Goal: Transaction & Acquisition: Purchase product/service

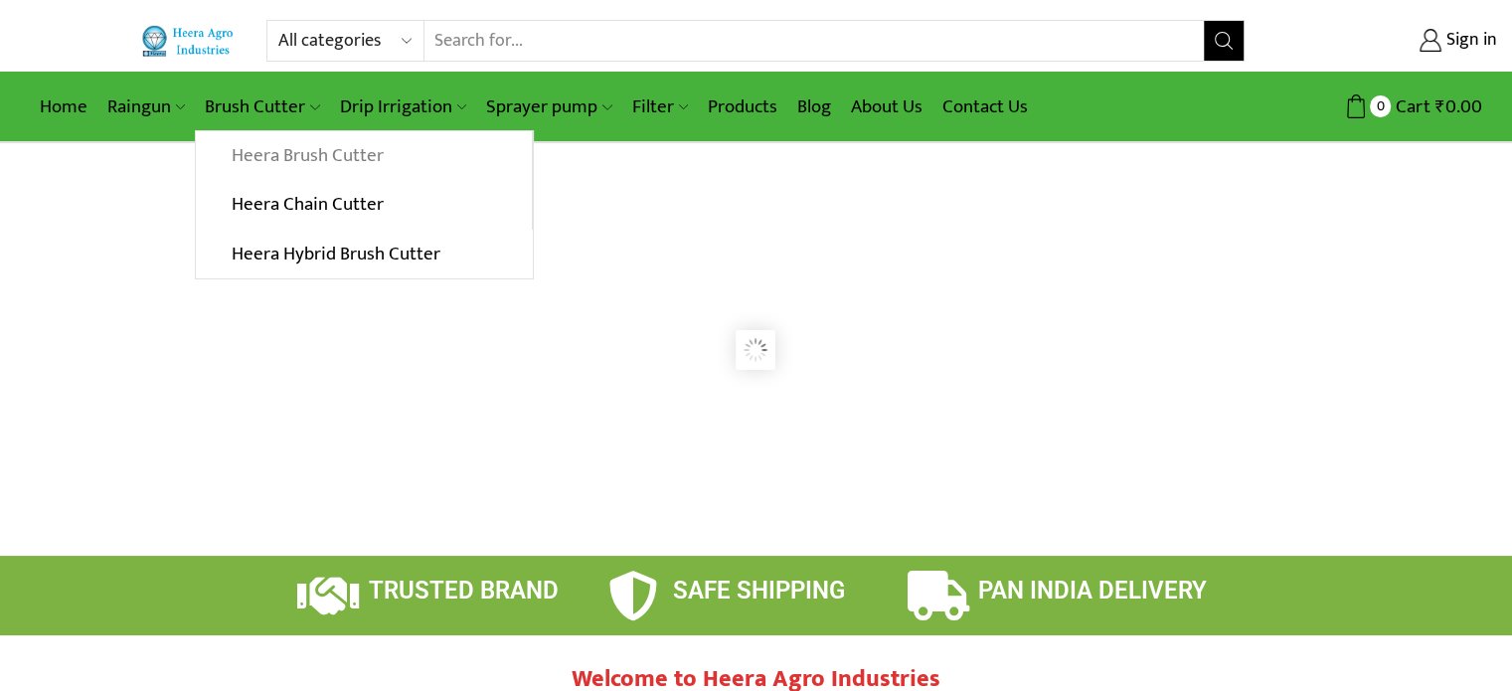
click at [272, 154] on link "Heera Brush Cutter" at bounding box center [363, 156] width 335 height 50
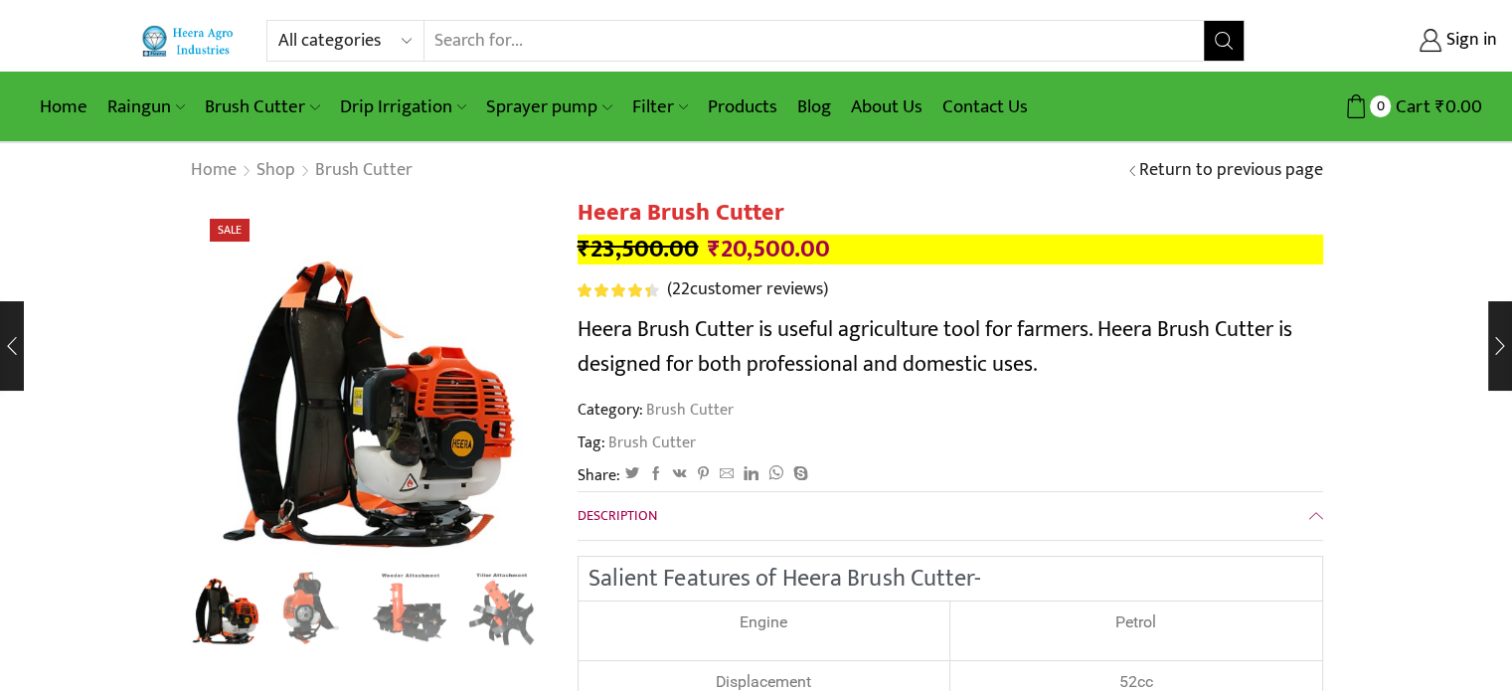
click at [722, 255] on bdi "₹ 20,500.00" at bounding box center [769, 249] width 122 height 41
click at [1377, 110] on span "0" at bounding box center [1379, 105] width 21 height 21
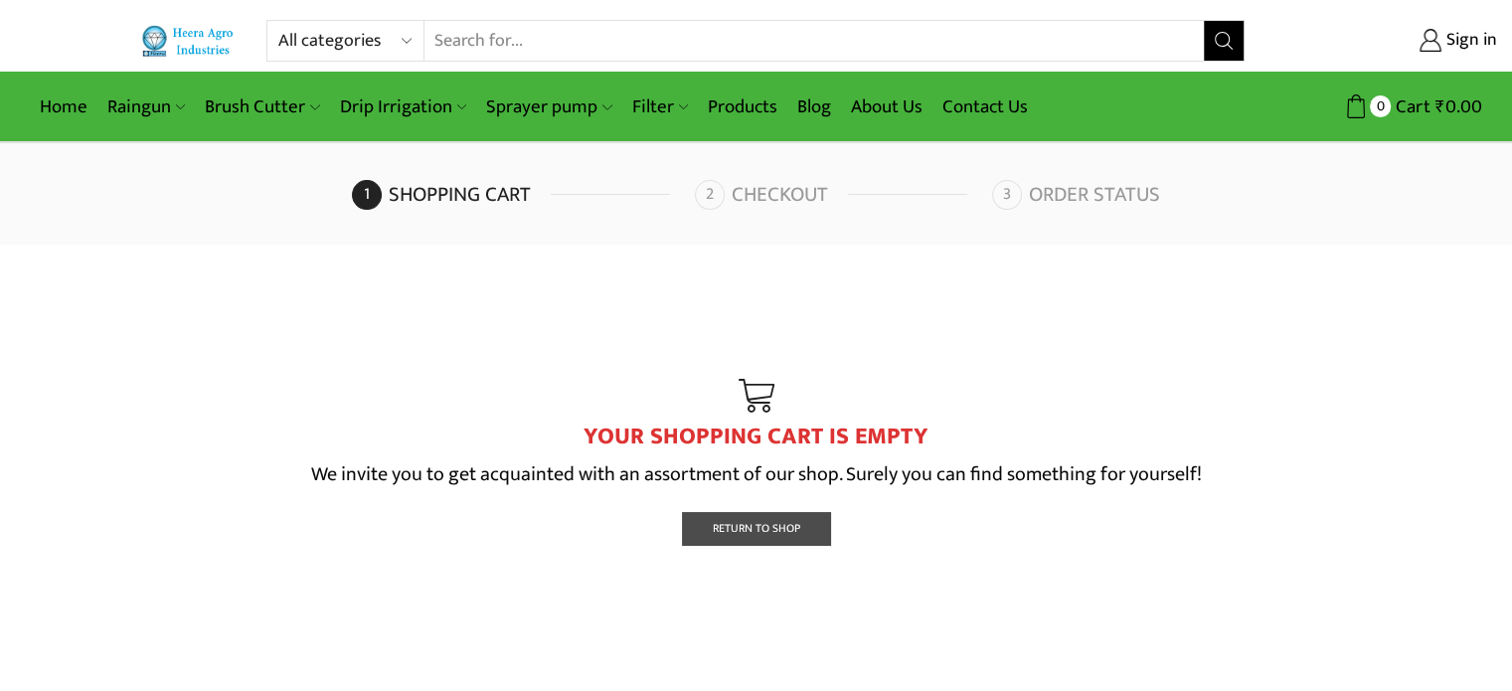
click at [811, 533] on link "Return To Shop" at bounding box center [756, 528] width 149 height 33
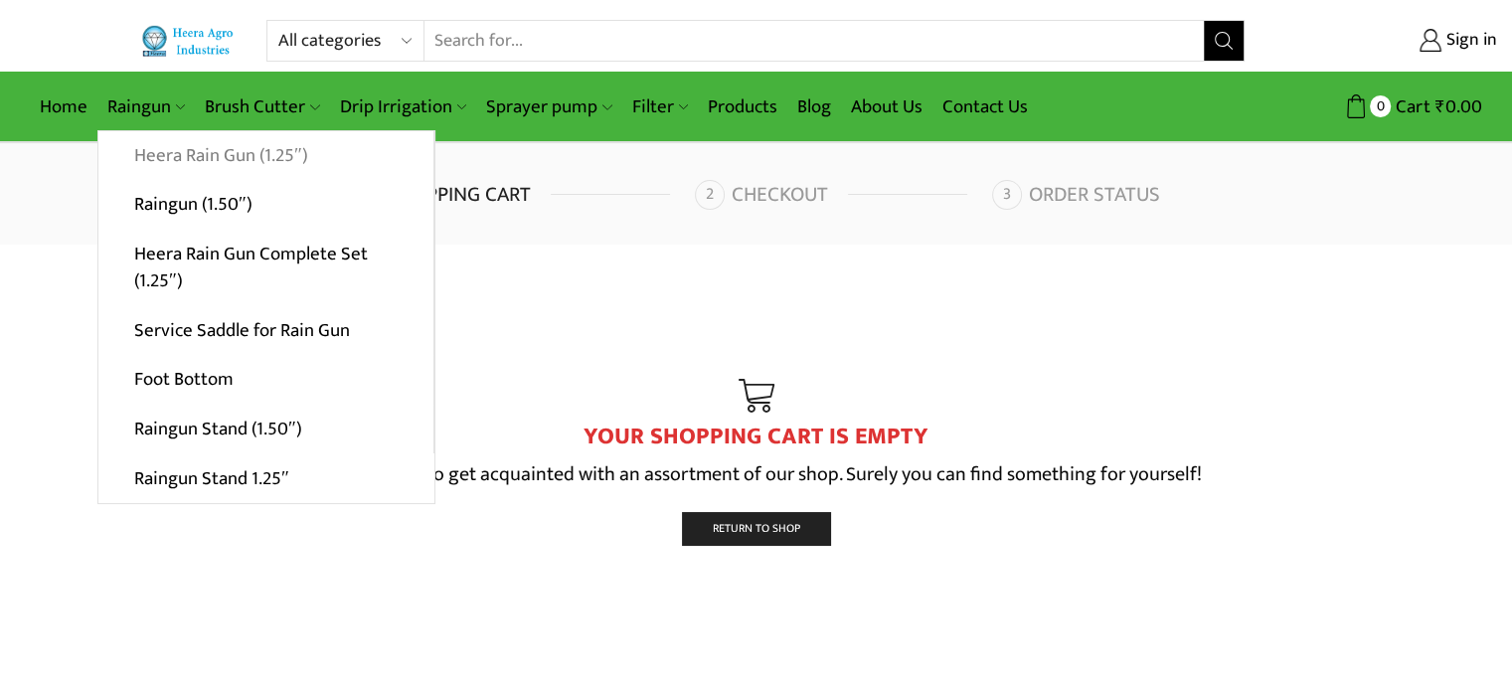
click at [143, 153] on link "Heera Rain Gun (1.25″)" at bounding box center [265, 156] width 335 height 50
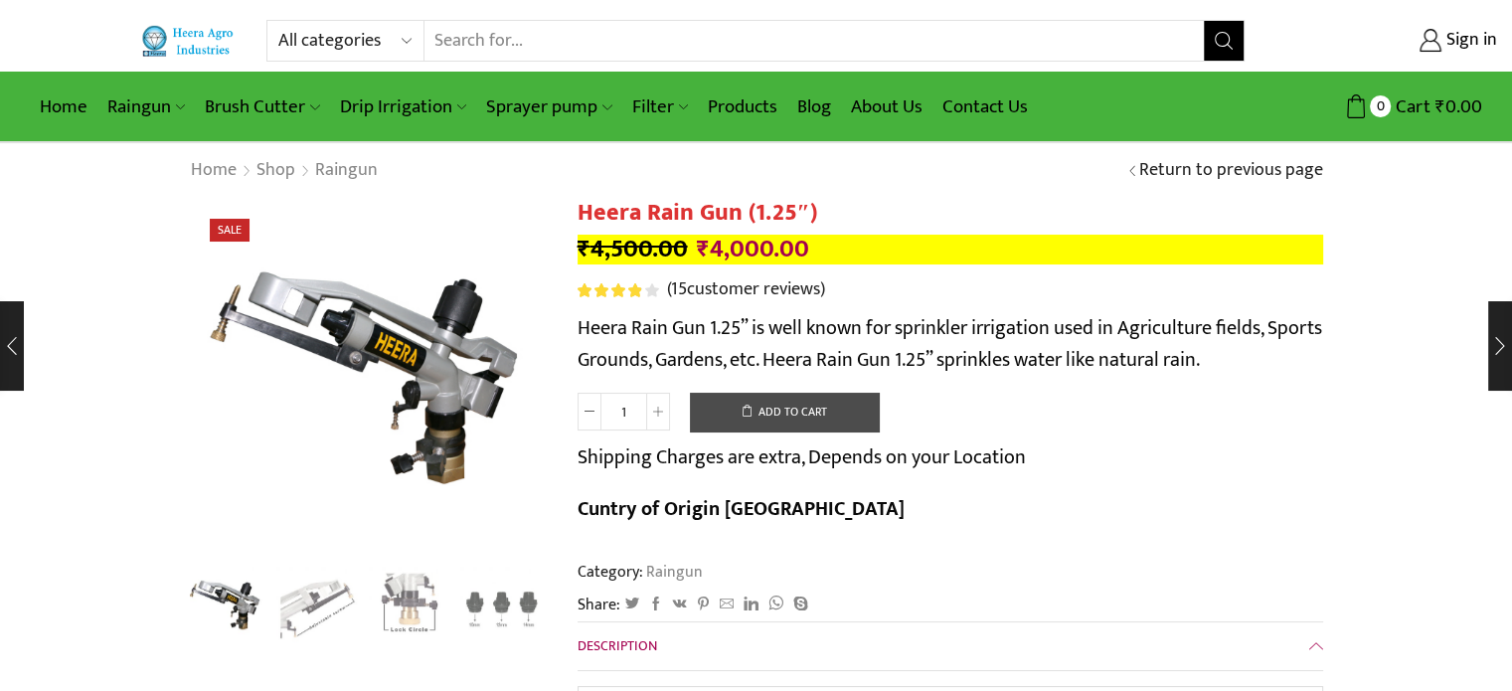
click at [787, 405] on button "Add to cart" at bounding box center [784, 413] width 189 height 40
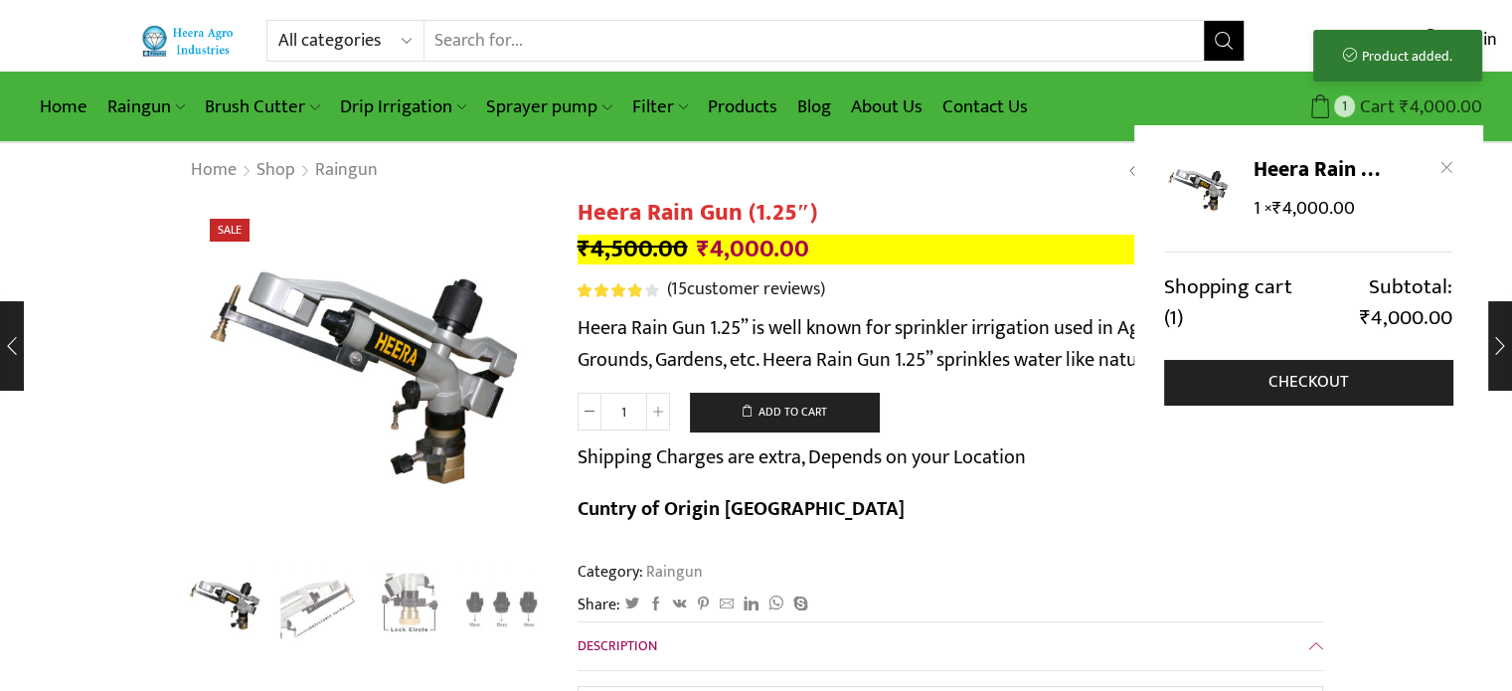
click at [1340, 103] on span "1" at bounding box center [1344, 105] width 21 height 21
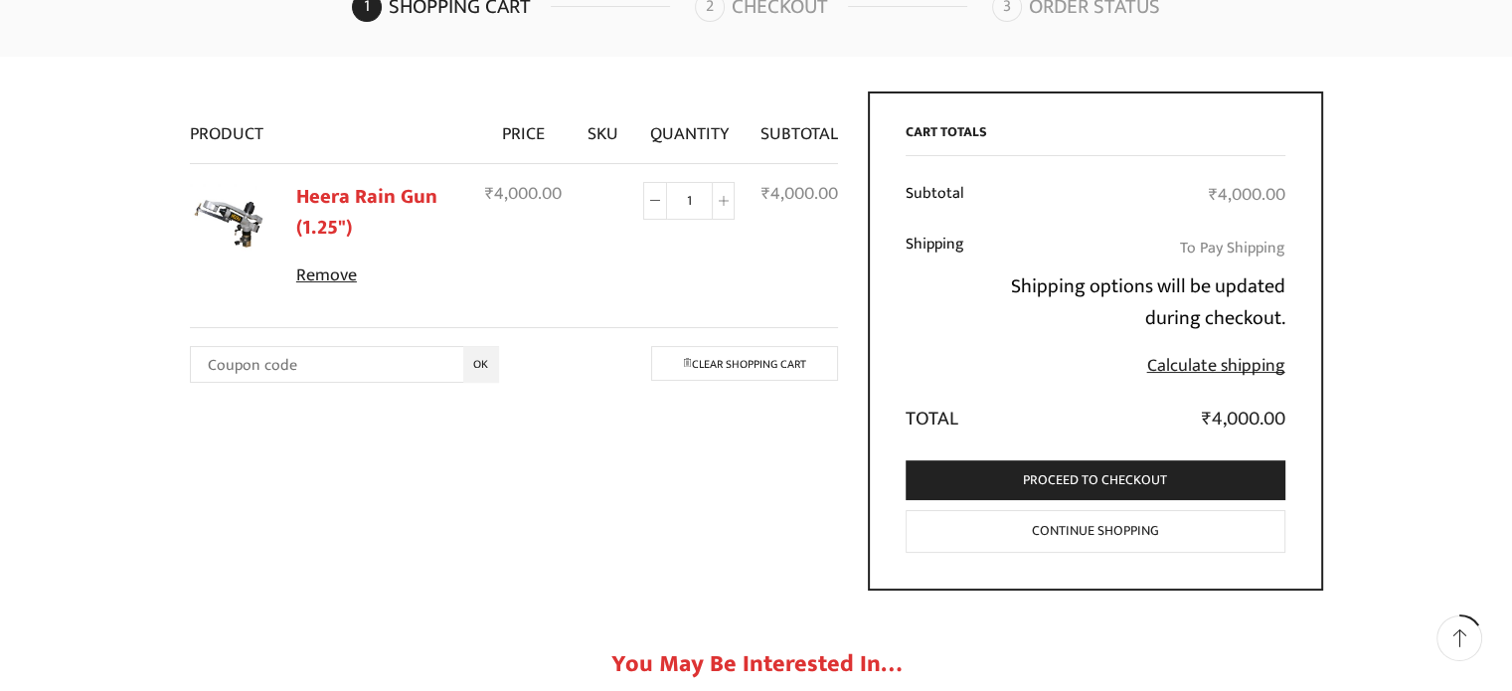
scroll to position [199, 0]
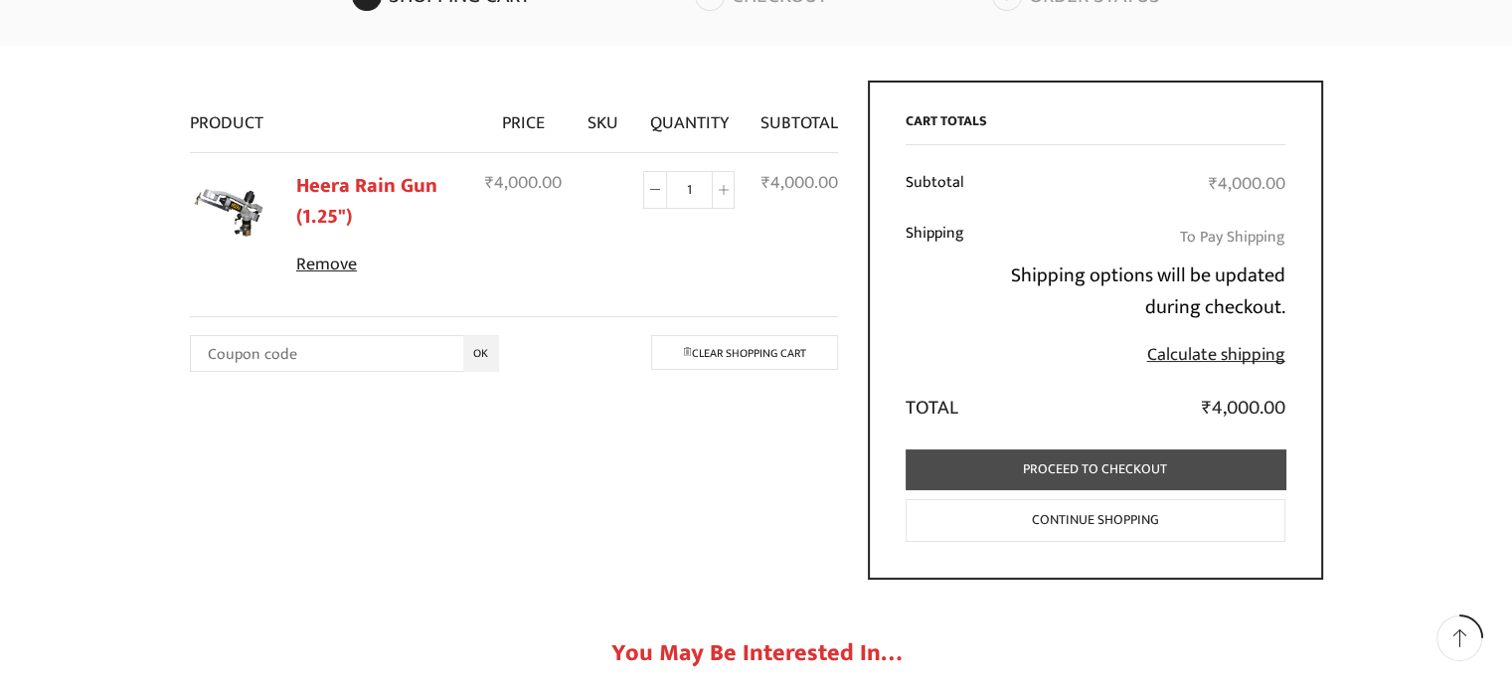
click at [1061, 474] on link "Proceed to checkout" at bounding box center [1095, 469] width 380 height 41
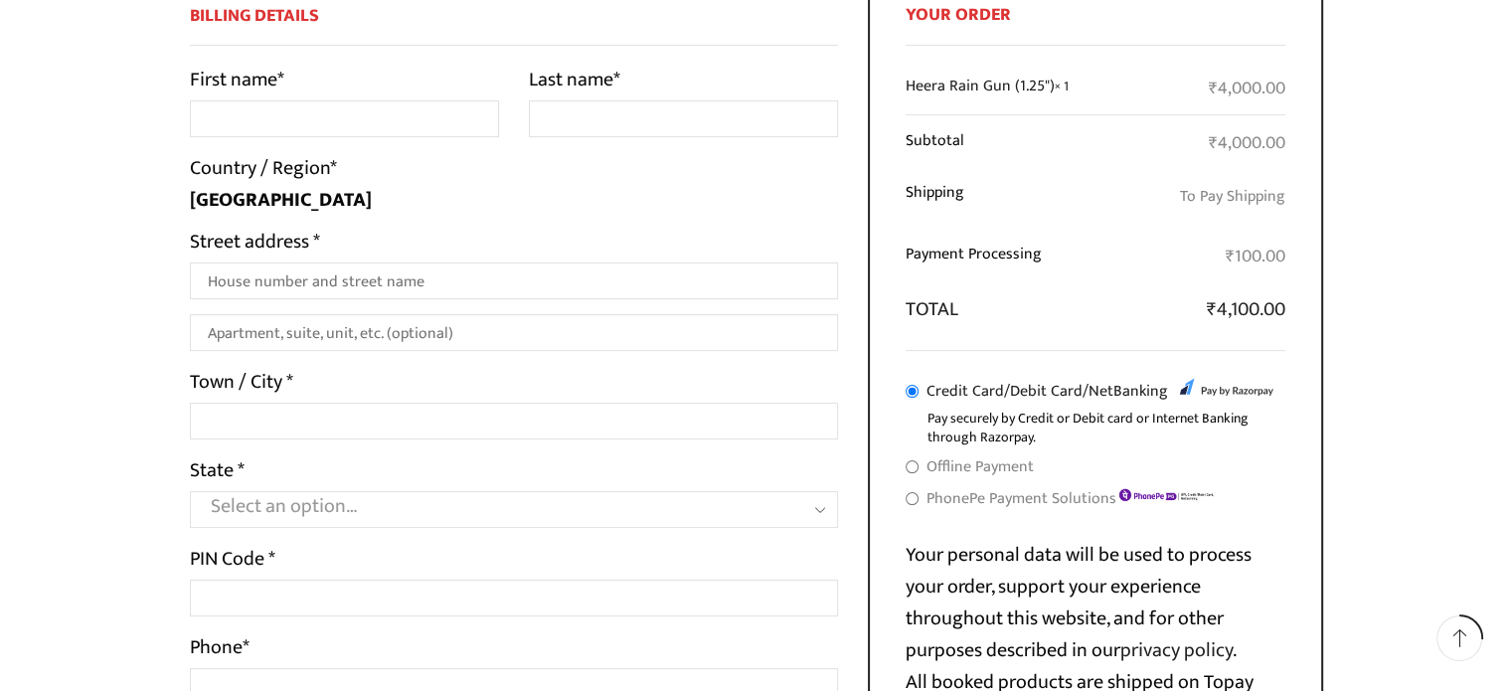
scroll to position [398, 0]
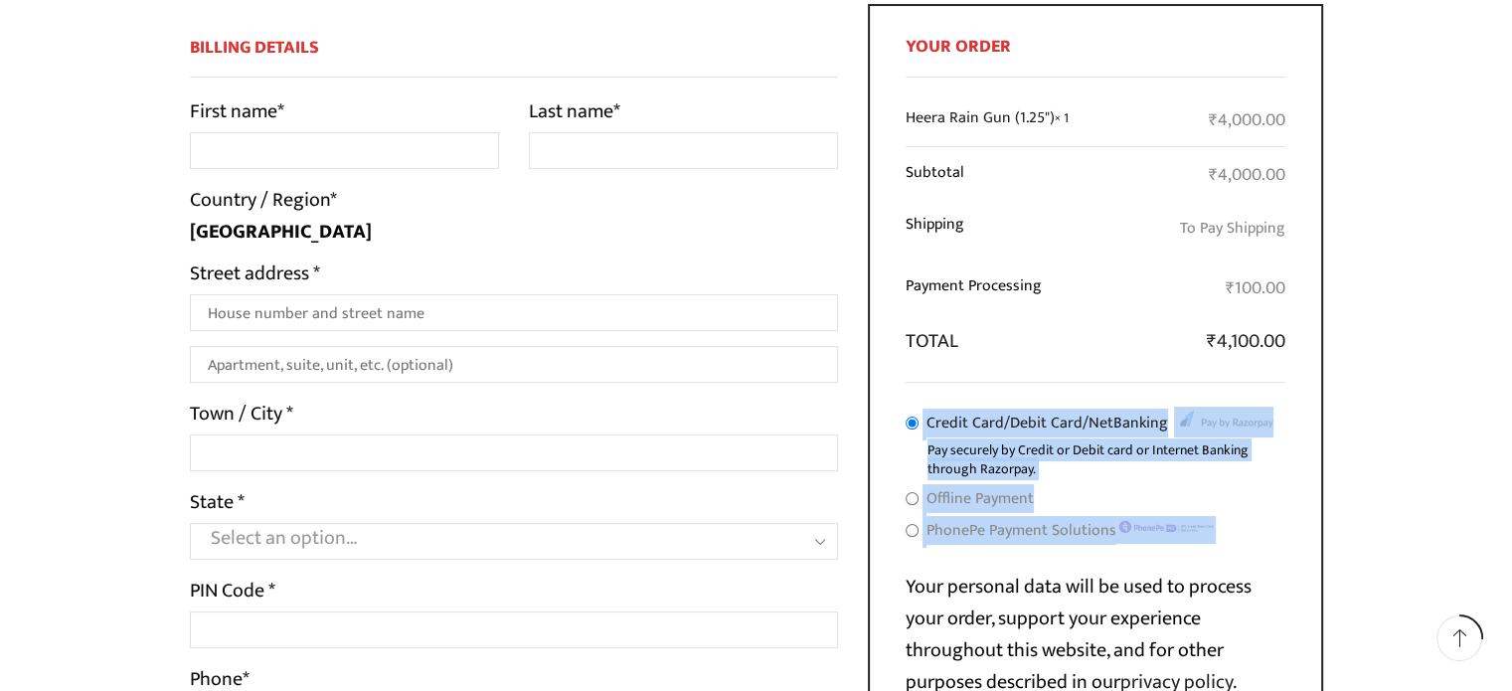
drag, startPoint x: 895, startPoint y: 411, endPoint x: 1248, endPoint y: 536, distance: 374.0
click at [1248, 536] on div "Your order Product Subtotal Heera Rain Gun (1.25") × 1 ₹ 4,000.00 Subtotal ₹ 4,…" at bounding box center [1095, 457] width 455 height 907
copy ul "Credit Card/Debit Card/NetBanking Pay securely by Credit or Debit card or Inter…"
